Goal: Task Accomplishment & Management: Complete application form

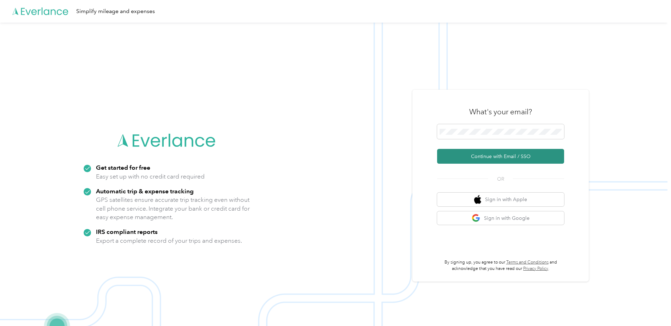
click at [490, 149] on button "Continue with Email / SSO" at bounding box center [500, 156] width 127 height 15
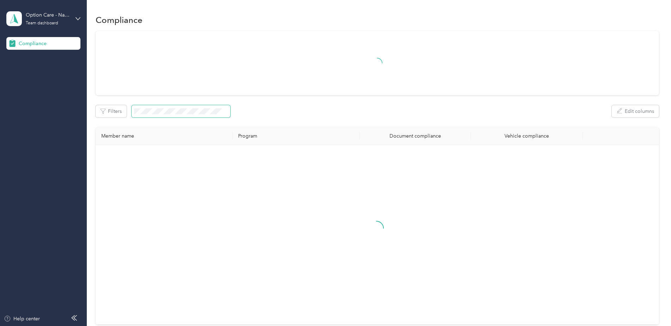
click at [155, 107] on span at bounding box center [181, 111] width 99 height 12
click at [152, 112] on span at bounding box center [181, 111] width 99 height 12
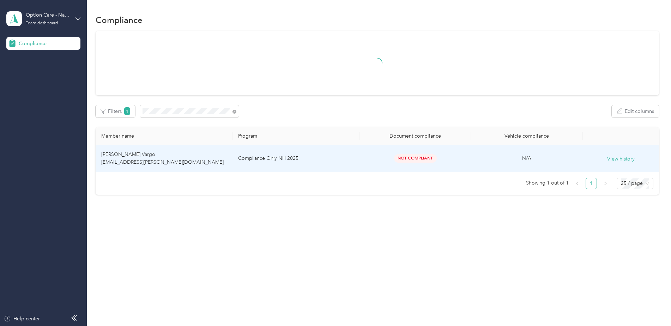
click at [323, 157] on td "Compliance Only NH 2025" at bounding box center [296, 158] width 127 height 27
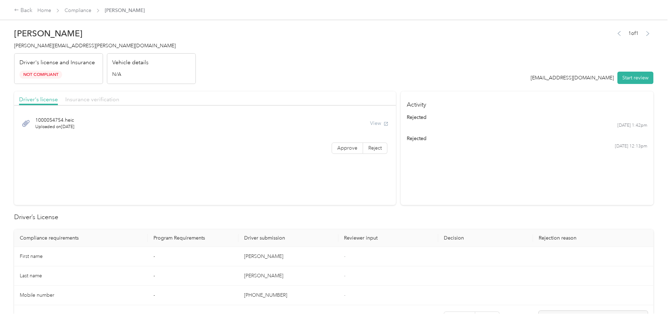
click at [84, 99] on span "Insurance verification" at bounding box center [92, 99] width 54 height 7
click at [625, 80] on button "Start review" at bounding box center [636, 78] width 36 height 12
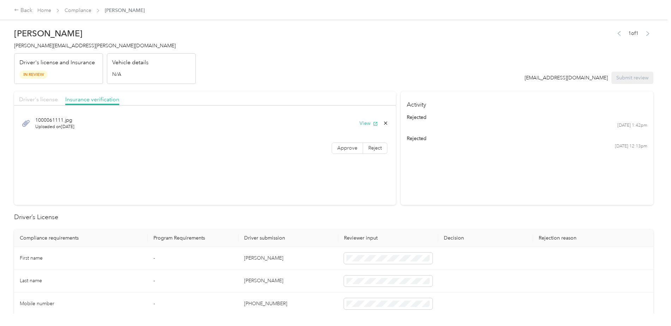
click at [50, 101] on span "Driver's license" at bounding box center [38, 99] width 39 height 7
click at [97, 101] on span "Insurance verification" at bounding box center [92, 99] width 54 height 7
click at [365, 127] on button "View" at bounding box center [369, 123] width 18 height 7
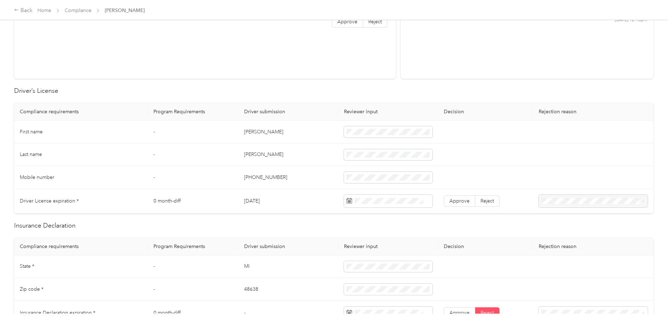
scroll to position [141, 0]
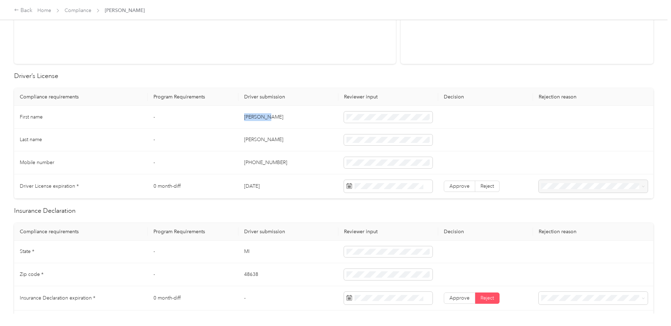
drag, startPoint x: 283, startPoint y: 115, endPoint x: 242, endPoint y: 118, distance: 40.7
click at [242, 118] on td "[PERSON_NAME]" at bounding box center [289, 117] width 100 height 23
drag, startPoint x: 278, startPoint y: 141, endPoint x: 240, endPoint y: 141, distance: 37.8
click at [240, 141] on td "[PERSON_NAME]" at bounding box center [289, 140] width 100 height 23
drag, startPoint x: 299, startPoint y: 162, endPoint x: 242, endPoint y: 163, distance: 56.5
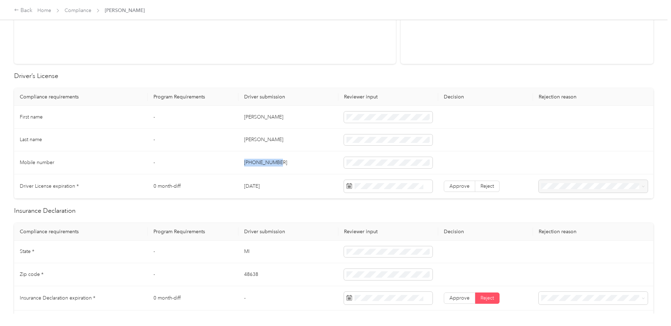
click at [242, 163] on td "[PHONE_NUMBER]" at bounding box center [289, 162] width 100 height 23
drag, startPoint x: 274, startPoint y: 186, endPoint x: 240, endPoint y: 186, distance: 34.2
click at [240, 186] on td "[DATE]" at bounding box center [289, 186] width 100 height 24
drag, startPoint x: 278, startPoint y: 184, endPoint x: 241, endPoint y: 186, distance: 36.8
click at [241, 186] on td "[DATE]" at bounding box center [289, 186] width 100 height 24
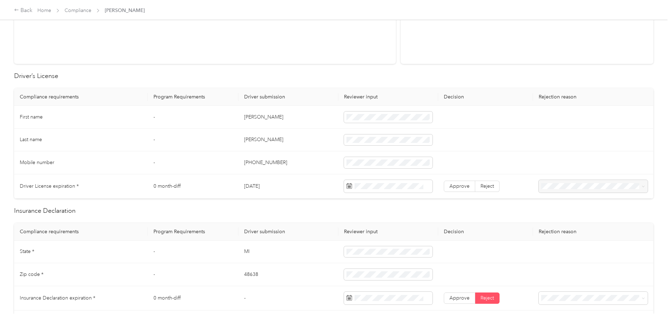
copy td "[DATE]"
click at [284, 181] on td "[DATE]" at bounding box center [289, 186] width 100 height 24
click at [456, 181] on label "Approve" at bounding box center [459, 186] width 31 height 11
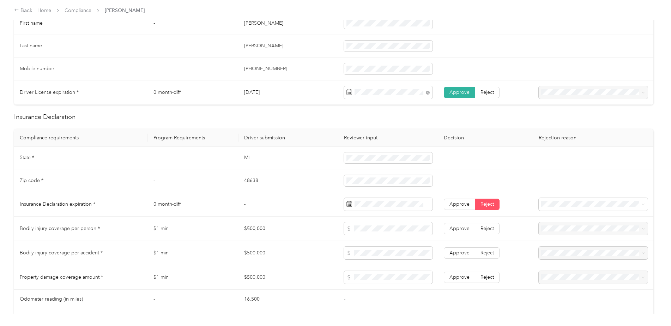
scroll to position [247, 0]
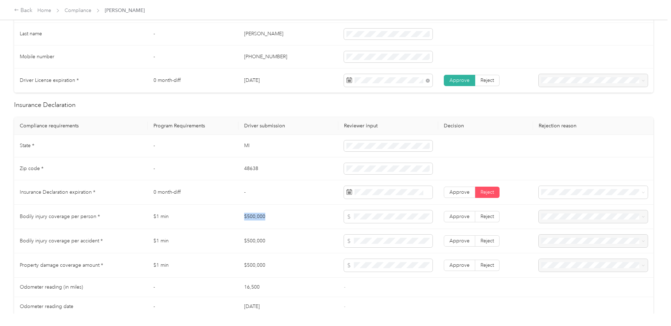
drag, startPoint x: 289, startPoint y: 214, endPoint x: 242, endPoint y: 216, distance: 47.3
click at [242, 216] on td "$500,000" at bounding box center [289, 217] width 100 height 24
drag, startPoint x: 285, startPoint y: 243, endPoint x: 244, endPoint y: 242, distance: 41.7
click at [244, 242] on td "$500,000" at bounding box center [289, 241] width 100 height 24
drag, startPoint x: 285, startPoint y: 264, endPoint x: 243, endPoint y: 265, distance: 41.7
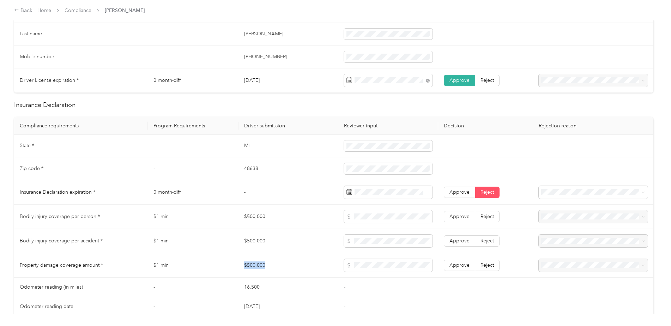
click at [243, 265] on td "$500,000" at bounding box center [289, 265] width 100 height 24
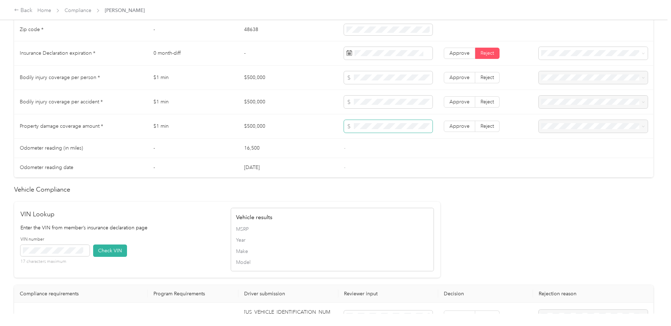
scroll to position [282, 0]
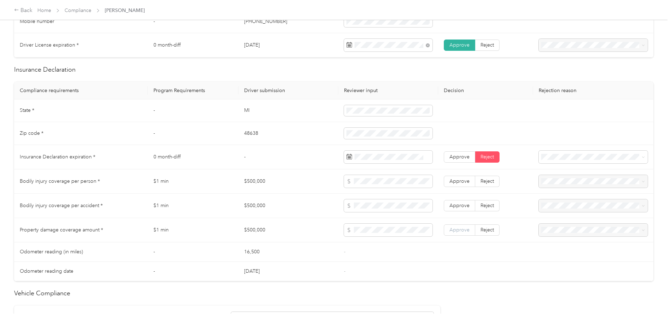
click at [464, 233] on span "Approve" at bounding box center [460, 230] width 20 height 6
click at [462, 205] on span "Approve" at bounding box center [460, 206] width 20 height 6
click at [459, 185] on label "Approve" at bounding box center [459, 181] width 31 height 11
click at [312, 159] on td "-" at bounding box center [289, 157] width 100 height 24
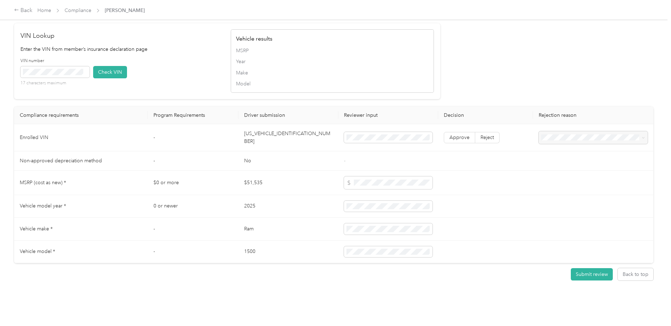
scroll to position [569, 0]
drag, startPoint x: 300, startPoint y: 132, endPoint x: 244, endPoint y: 135, distance: 56.6
click at [244, 135] on td "[US_VEHICLE_IDENTIFICATION_NUMBER]" at bounding box center [289, 136] width 100 height 27
drag, startPoint x: 244, startPoint y: 135, endPoint x: 255, endPoint y: 132, distance: 11.6
copy td "[US_VEHICLE_IDENTIFICATION_NUMBER]"
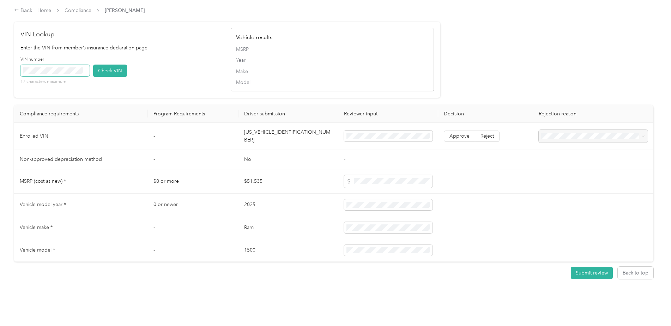
click at [66, 73] on span at bounding box center [54, 70] width 69 height 11
click at [120, 68] on button "Check VIN" at bounding box center [110, 71] width 34 height 12
click at [456, 136] on label "Approve" at bounding box center [459, 136] width 31 height 11
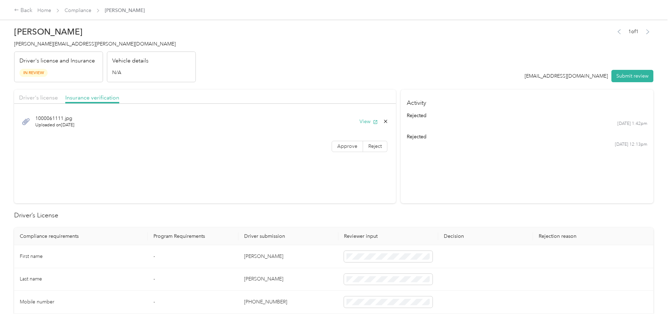
scroll to position [0, 0]
click at [40, 96] on span "Driver's license" at bounding box center [38, 99] width 39 height 7
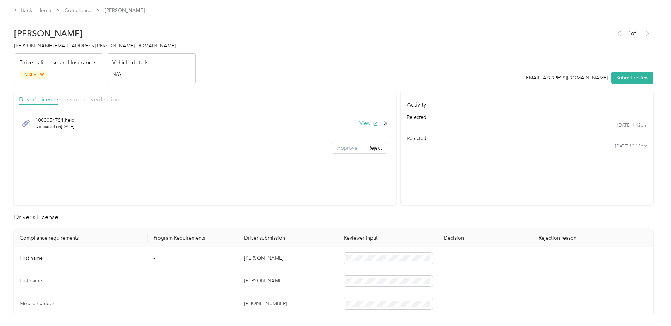
click at [337, 144] on label "Approve" at bounding box center [347, 148] width 31 height 11
click at [99, 101] on span "Insurance verification" at bounding box center [92, 99] width 54 height 7
click at [377, 148] on span "Reject" at bounding box center [374, 148] width 13 height 6
click at [293, 174] on span "Uploaded insurance document is blurry or cut off image" at bounding box center [292, 169] width 48 height 21
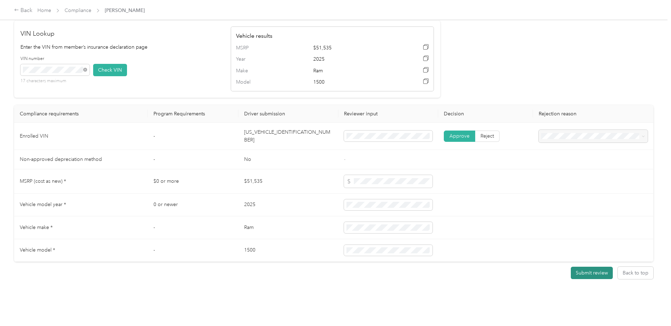
scroll to position [570, 0]
click at [585, 271] on button "Submit review" at bounding box center [592, 273] width 42 height 12
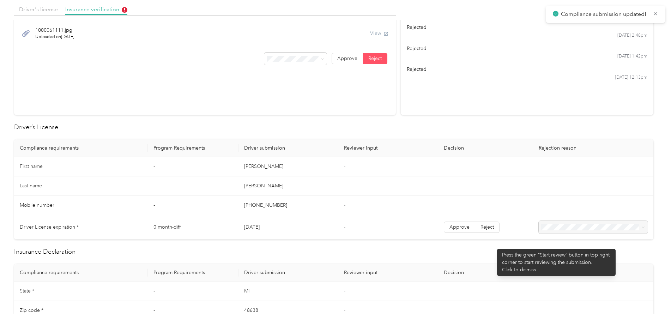
scroll to position [0, 0]
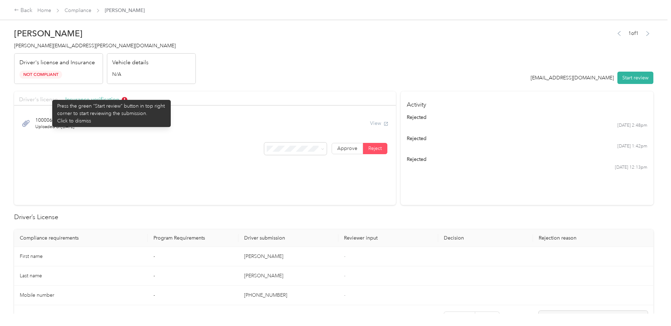
click at [49, 96] on span "Driver's license" at bounding box center [38, 99] width 39 height 7
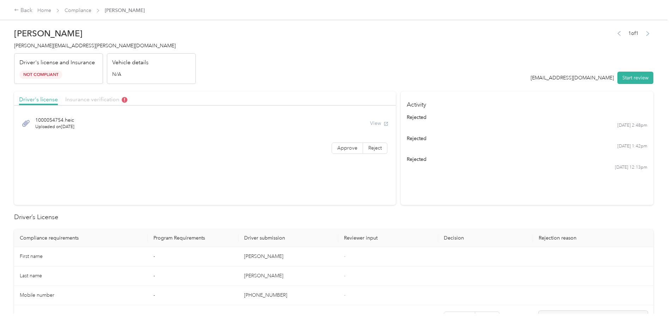
click at [89, 101] on span "Insurance verification" at bounding box center [96, 99] width 62 height 7
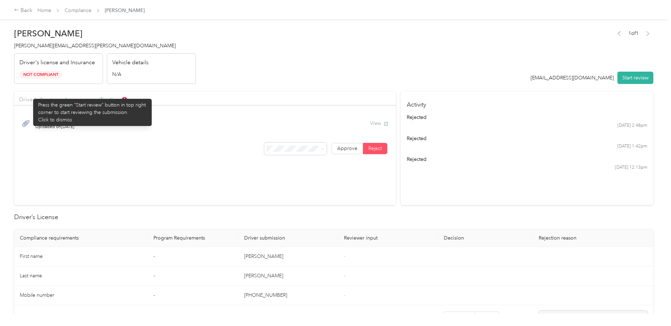
click at [30, 95] on div "Driver's license" at bounding box center [38, 99] width 39 height 9
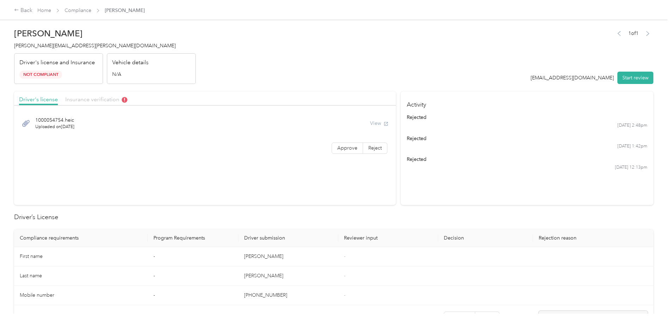
click at [106, 98] on span "Insurance verification" at bounding box center [96, 99] width 62 height 7
click at [214, 179] on div "1000062582.jpg Uploaded on [DATE] View 1000054754.heic Uploaded on [DATE] View …" at bounding box center [205, 145] width 382 height 73
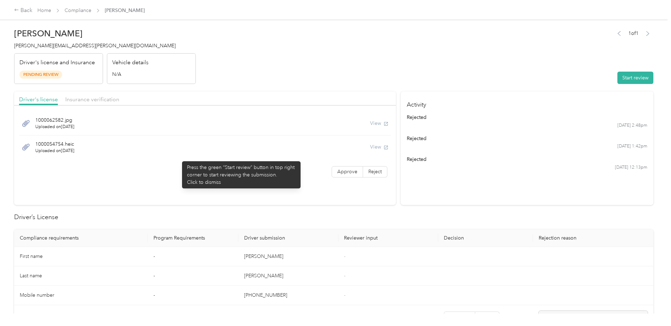
click at [179, 158] on div "1000054754.heic Uploaded on [DATE] View" at bounding box center [205, 148] width 372 height 24
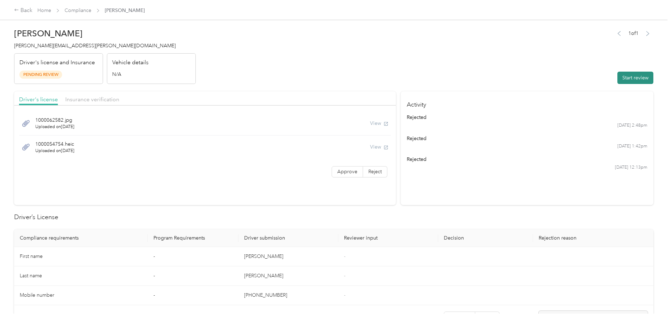
click at [632, 78] on button "Start review" at bounding box center [636, 78] width 36 height 12
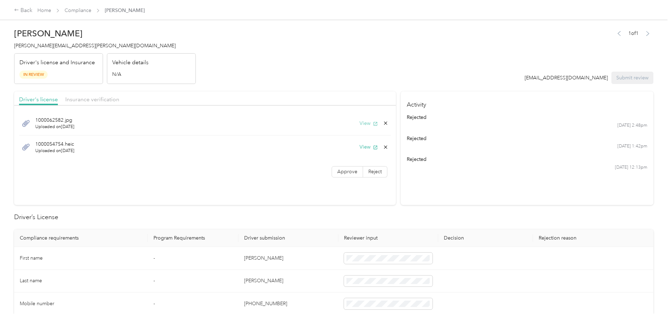
click at [360, 125] on button "View" at bounding box center [369, 123] width 18 height 7
click at [362, 144] on button "View" at bounding box center [369, 146] width 18 height 7
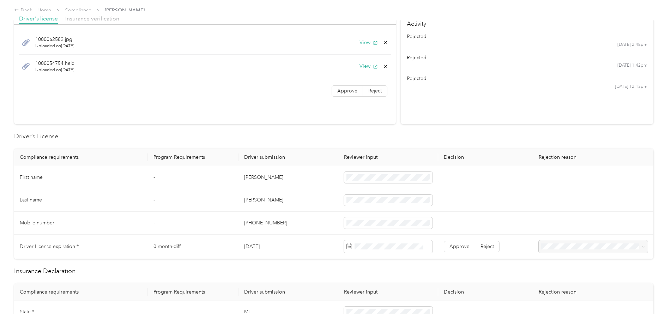
scroll to position [141, 0]
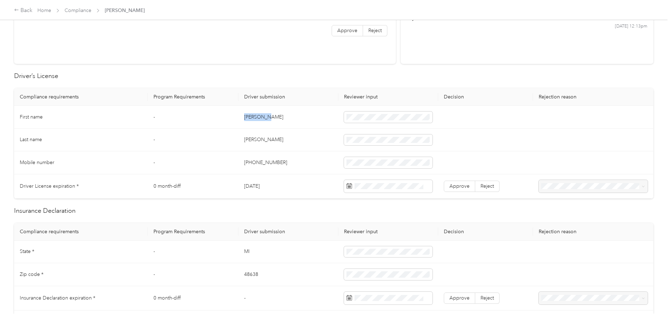
drag, startPoint x: 274, startPoint y: 116, endPoint x: 244, endPoint y: 114, distance: 29.7
click at [244, 114] on td "[PERSON_NAME]" at bounding box center [289, 117] width 100 height 23
drag, startPoint x: 276, startPoint y: 140, endPoint x: 245, endPoint y: 140, distance: 31.4
click at [245, 140] on td "[PERSON_NAME]" at bounding box center [289, 140] width 100 height 23
drag, startPoint x: 283, startPoint y: 164, endPoint x: 243, endPoint y: 160, distance: 40.7
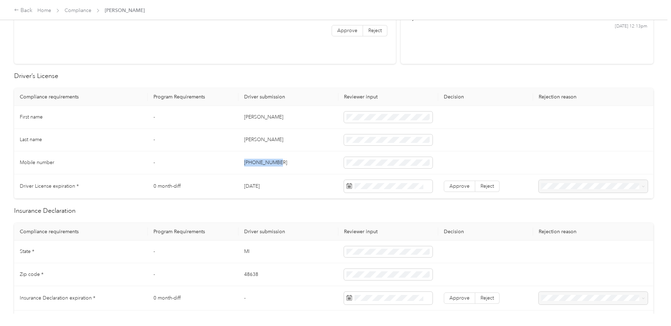
click at [243, 160] on td "[PHONE_NUMBER]" at bounding box center [289, 162] width 100 height 23
click at [391, 190] on span at bounding box center [388, 186] width 89 height 13
drag, startPoint x: 274, startPoint y: 184, endPoint x: 242, endPoint y: 190, distance: 32.7
click at [242, 190] on td "[DATE]" at bounding box center [289, 186] width 100 height 24
drag, startPoint x: 242, startPoint y: 190, endPoint x: 252, endPoint y: 187, distance: 10.1
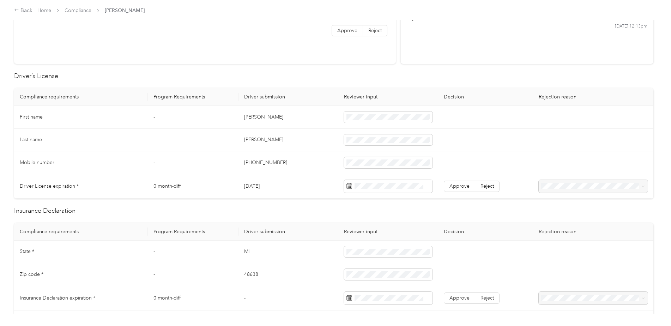
copy td "[DATE]"
click at [284, 181] on td "[DATE]" at bounding box center [289, 186] width 100 height 24
click at [454, 186] on span "Approve" at bounding box center [460, 186] width 20 height 6
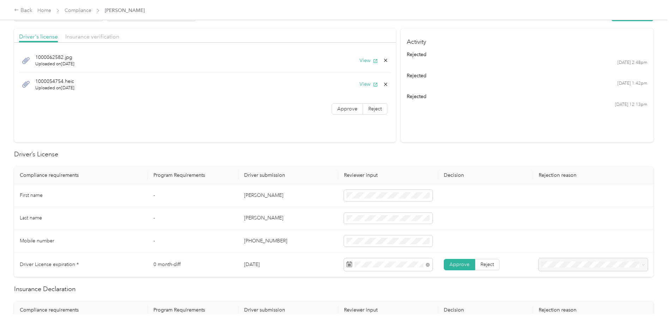
scroll to position [0, 0]
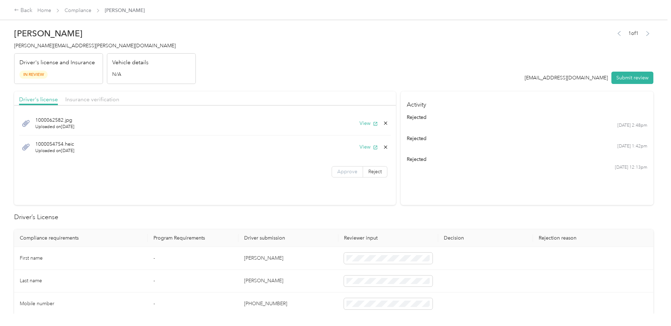
click at [346, 176] on label "Approve" at bounding box center [347, 171] width 31 height 11
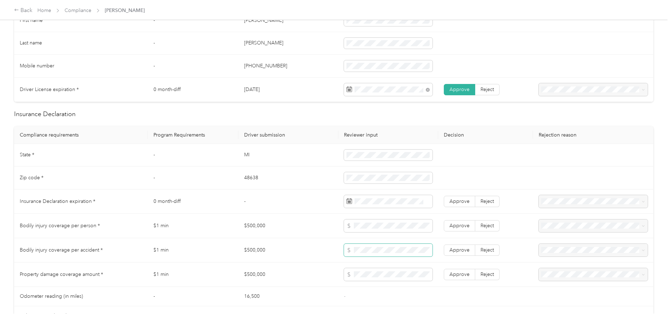
scroll to position [247, 0]
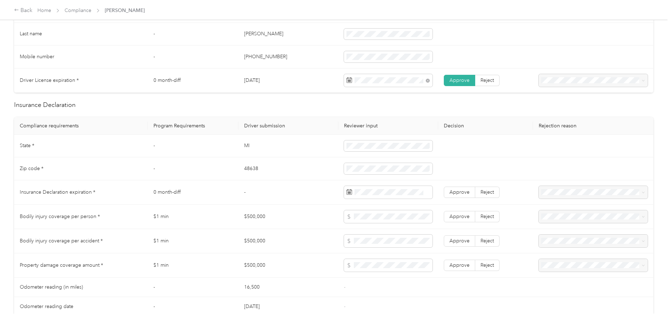
click at [322, 192] on td "-" at bounding box center [289, 192] width 100 height 24
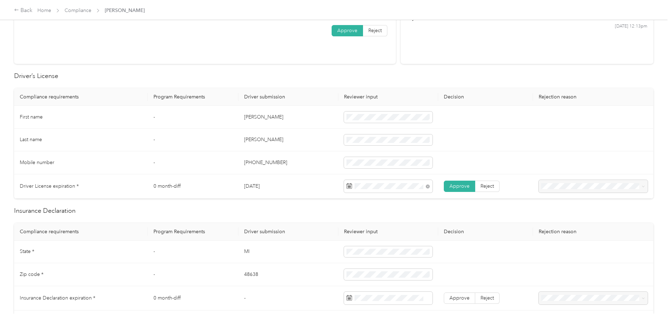
scroll to position [0, 0]
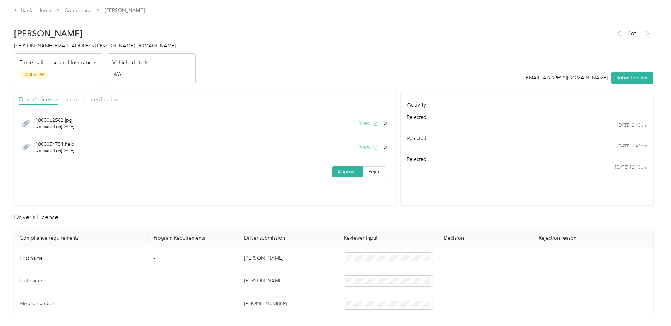
click at [361, 121] on button "View" at bounding box center [369, 123] width 18 height 7
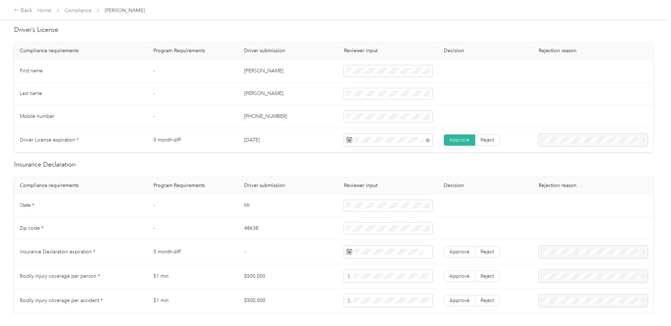
scroll to position [247, 0]
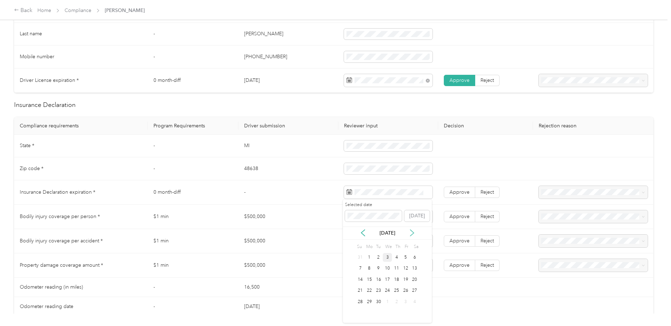
click at [410, 229] on icon at bounding box center [412, 232] width 7 height 7
click at [412, 291] on div "24" at bounding box center [414, 291] width 9 height 9
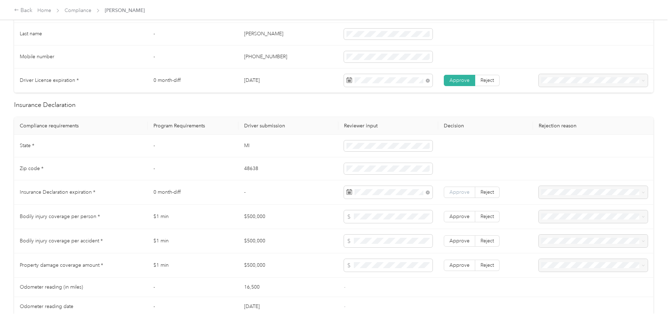
click at [450, 194] on span "Approve" at bounding box center [460, 192] width 20 height 6
drag, startPoint x: 282, startPoint y: 214, endPoint x: 241, endPoint y: 218, distance: 40.4
click at [241, 218] on td "$500,000" at bounding box center [289, 217] width 100 height 24
drag, startPoint x: 271, startPoint y: 243, endPoint x: 240, endPoint y: 243, distance: 31.1
click at [240, 243] on td "$500,000" at bounding box center [289, 241] width 100 height 24
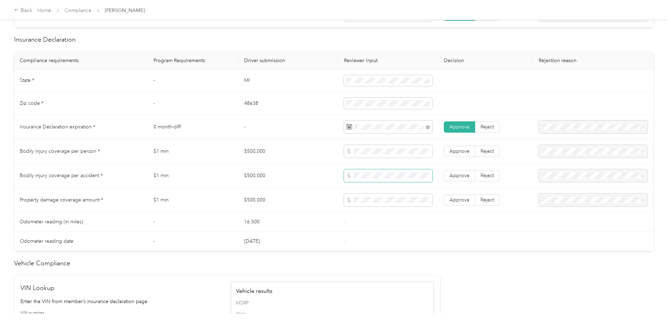
scroll to position [318, 0]
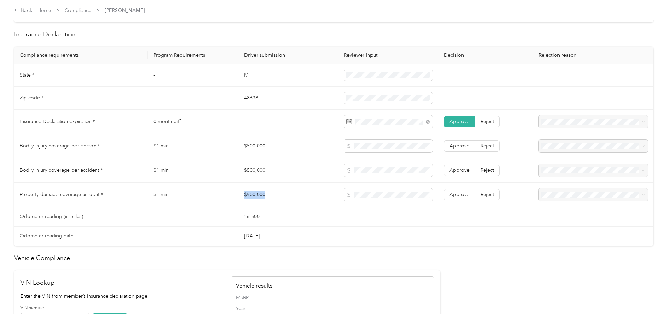
drag, startPoint x: 269, startPoint y: 196, endPoint x: 237, endPoint y: 198, distance: 32.2
click at [237, 198] on tr "Property damage coverage amount * $1 min $500,000 Approve Reject" at bounding box center [333, 195] width 639 height 24
click at [461, 147] on span "Approve" at bounding box center [460, 146] width 20 height 6
click at [460, 164] on td "Approve Reject" at bounding box center [485, 170] width 95 height 24
click at [458, 171] on span "Approve" at bounding box center [460, 170] width 20 height 6
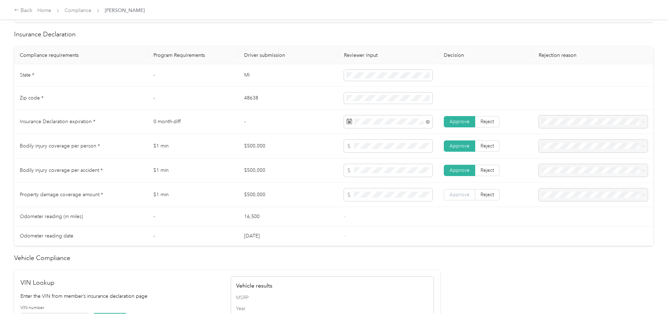
click at [465, 194] on span "Approve" at bounding box center [460, 195] width 20 height 6
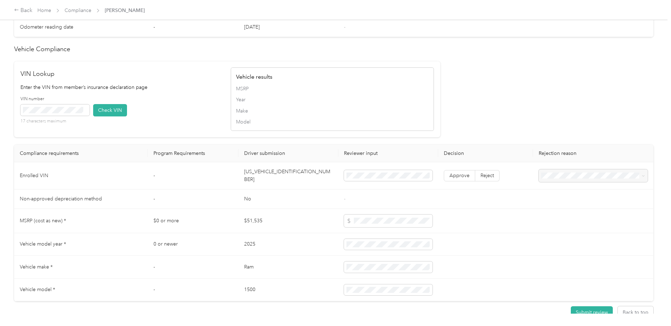
scroll to position [569, 0]
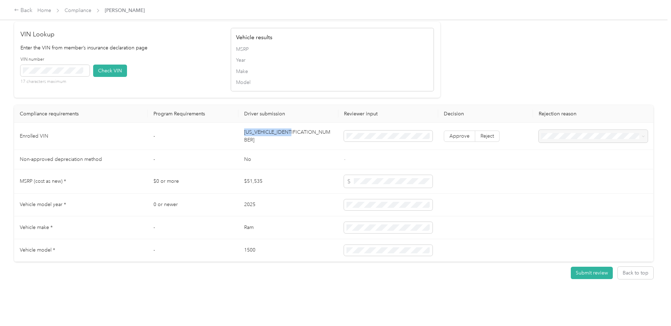
drag, startPoint x: 299, startPoint y: 133, endPoint x: 236, endPoint y: 134, distance: 62.5
click at [236, 134] on tr "Enrolled VIN - 1C6RRFFG9SN544319 Approve Reject" at bounding box center [333, 136] width 639 height 27
drag, startPoint x: 301, startPoint y: 130, endPoint x: 242, endPoint y: 130, distance: 58.9
click at [242, 130] on td "[US_VEHICLE_IDENTIFICATION_NUMBER]" at bounding box center [289, 136] width 100 height 27
click at [118, 69] on button "Check VIN" at bounding box center [110, 71] width 34 height 12
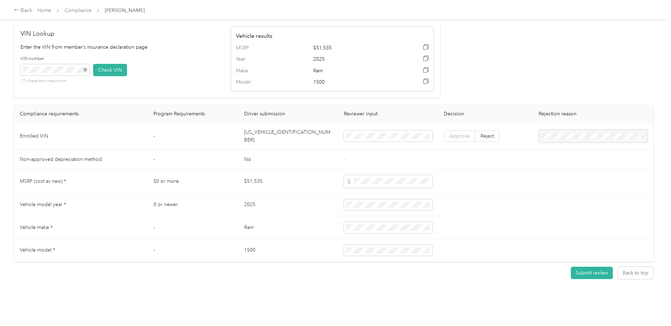
click at [450, 134] on span "Approve" at bounding box center [460, 136] width 20 height 6
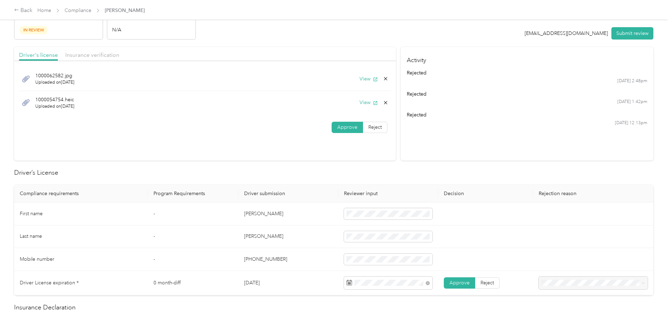
scroll to position [0, 0]
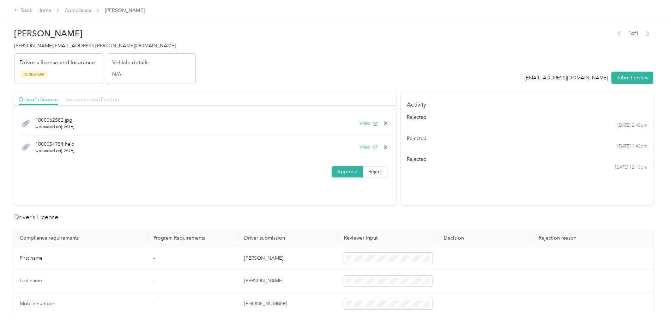
click at [93, 99] on span "Insurance verification" at bounding box center [92, 99] width 54 height 7
click at [343, 147] on span "Approve" at bounding box center [347, 148] width 20 height 6
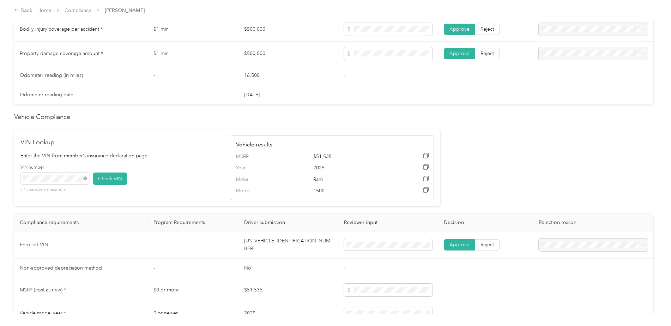
scroll to position [570, 0]
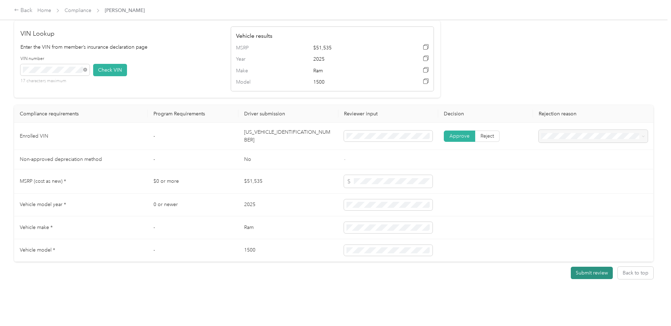
click at [585, 267] on button "Submit review" at bounding box center [592, 273] width 42 height 12
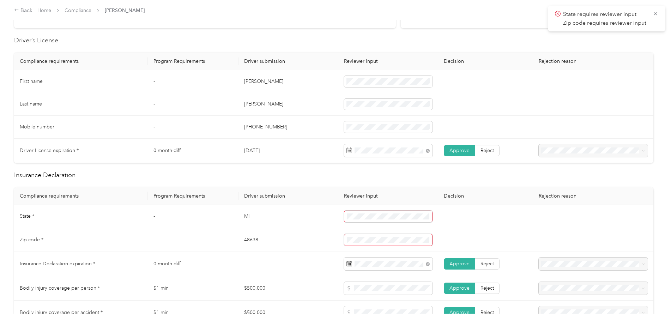
scroll to position [254, 0]
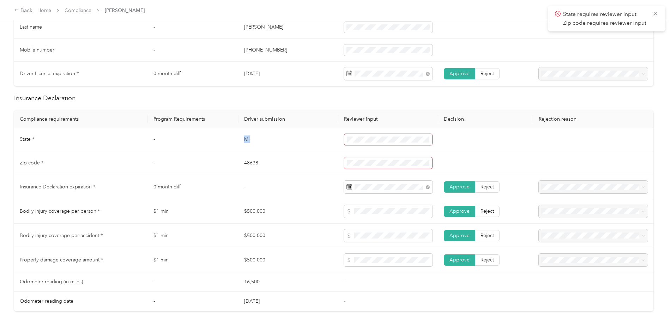
drag, startPoint x: 255, startPoint y: 143, endPoint x: 240, endPoint y: 142, distance: 14.5
click at [240, 142] on td "MI" at bounding box center [289, 140] width 100 height 24
drag, startPoint x: 252, startPoint y: 162, endPoint x: 243, endPoint y: 162, distance: 8.8
click at [243, 162] on td "48638" at bounding box center [289, 163] width 100 height 24
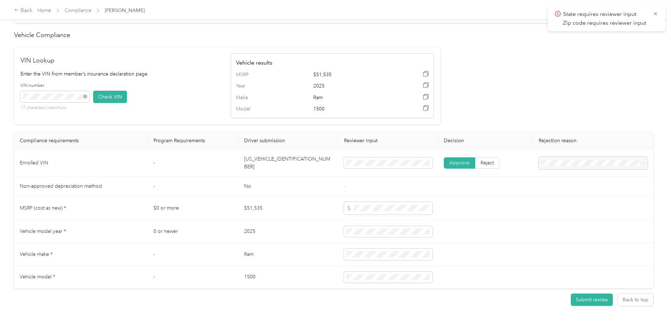
scroll to position [570, 0]
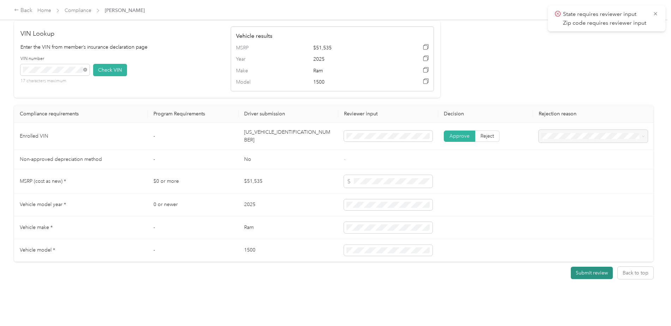
click at [579, 267] on button "Submit review" at bounding box center [592, 273] width 42 height 12
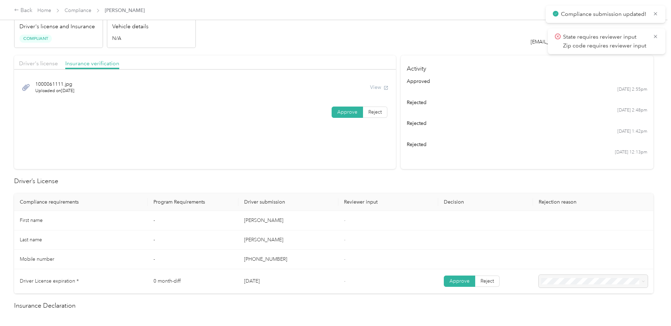
scroll to position [0, 0]
